Goal: Check status

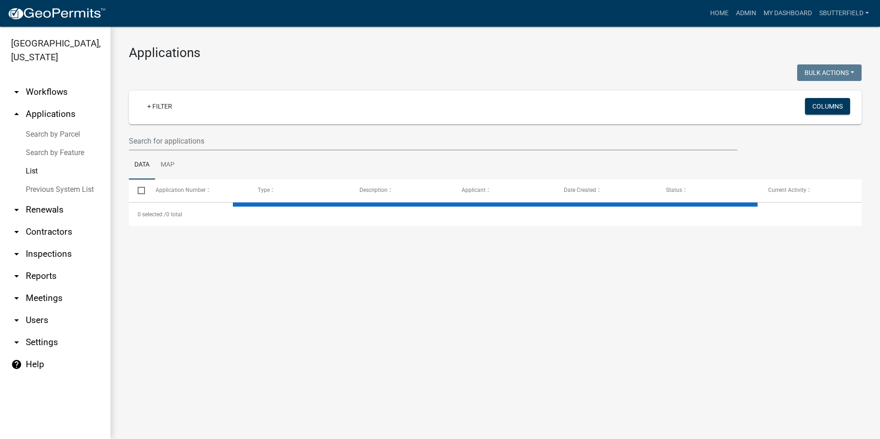
select select "1: 25"
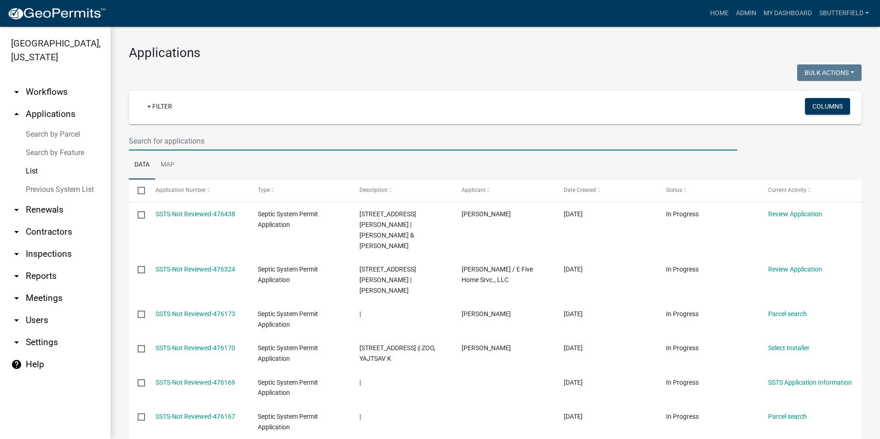
click at [203, 139] on input "text" at bounding box center [433, 141] width 608 height 19
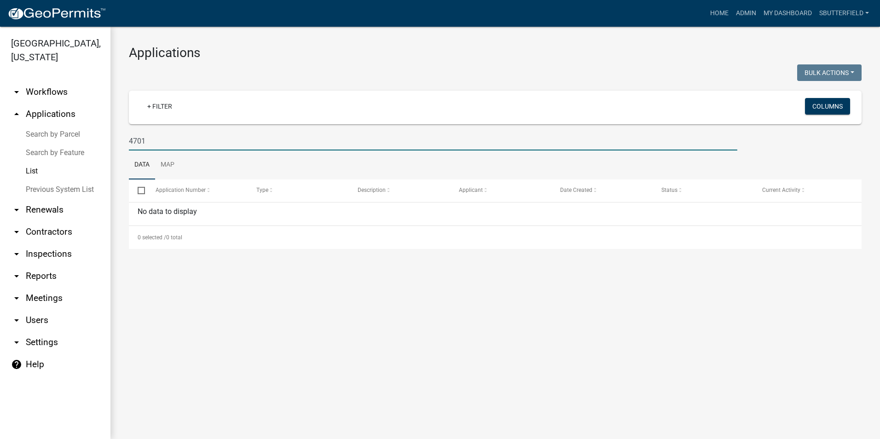
type input "4701"
click at [29, 170] on link "List" at bounding box center [55, 171] width 110 height 18
click at [782, 12] on link "My Dashboard" at bounding box center [787, 13] width 56 height 17
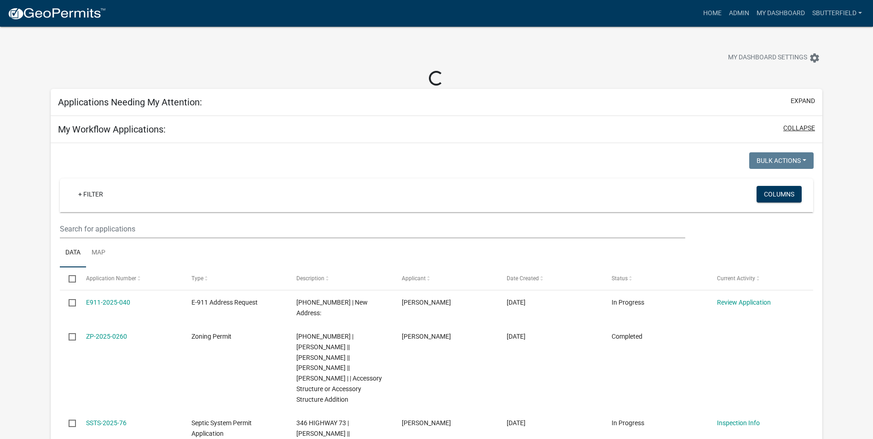
click at [804, 125] on button "collapse" at bounding box center [799, 128] width 32 height 10
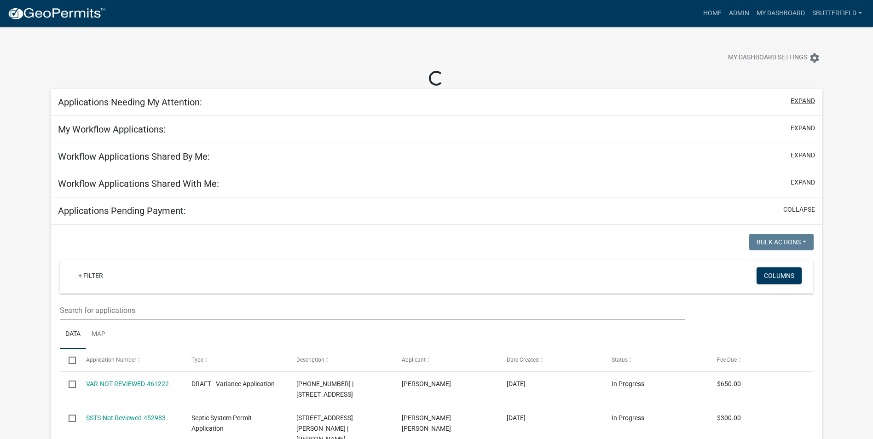
click at [793, 99] on button "expand" at bounding box center [802, 101] width 24 height 10
